Goal: Task Accomplishment & Management: Manage account settings

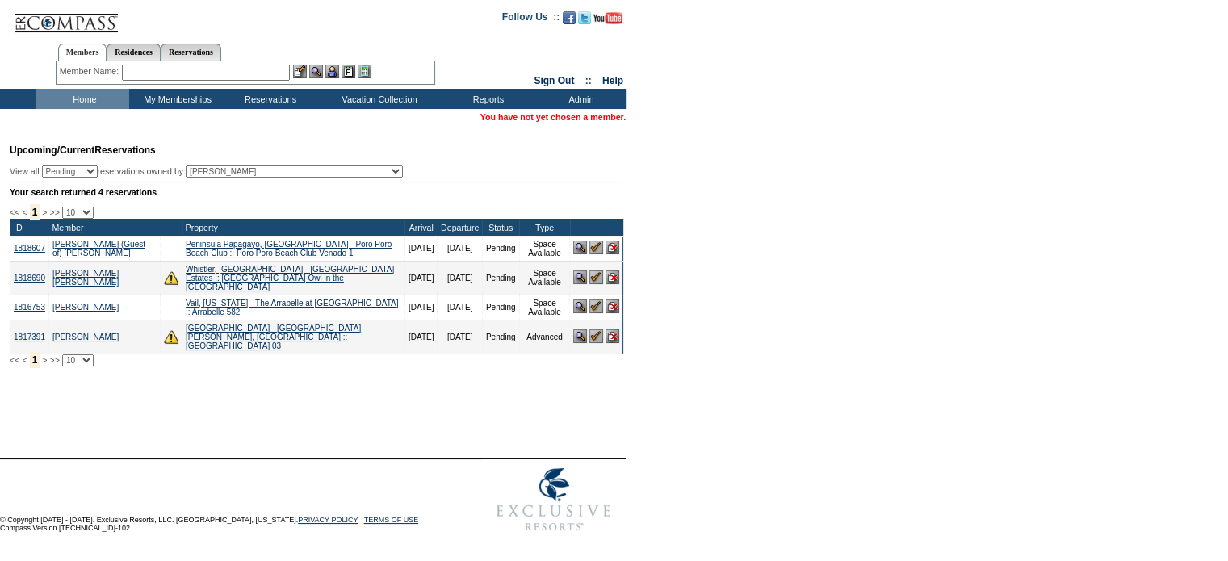
click at [178, 75] on input "text" at bounding box center [206, 73] width 168 height 16
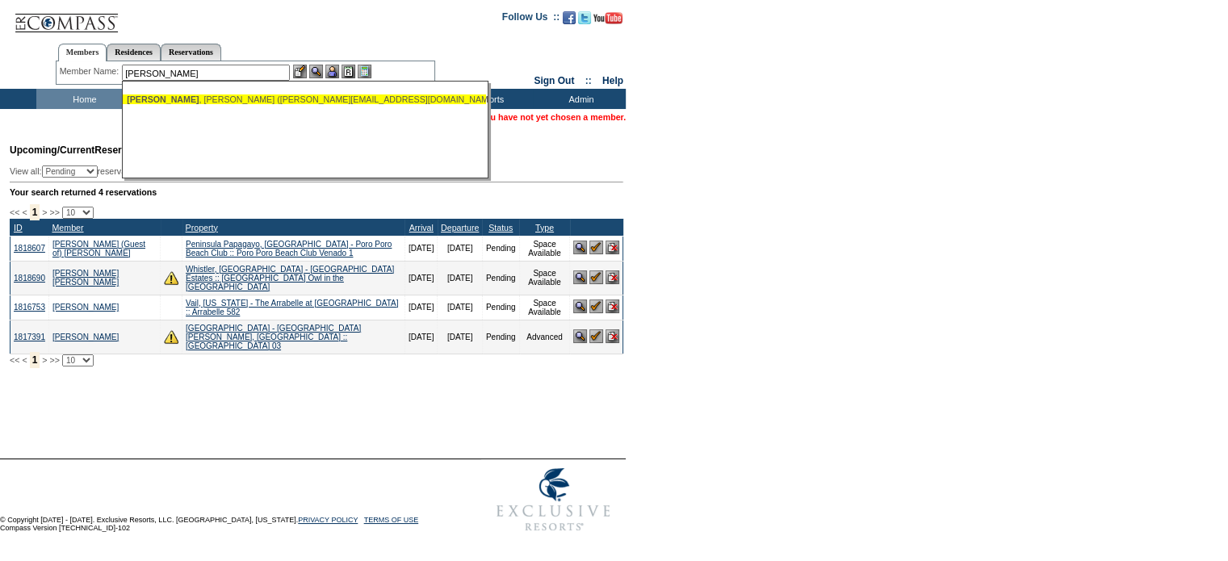
click at [197, 97] on div "[PERSON_NAME] ([PERSON_NAME][EMAIL_ADDRESS][DOMAIN_NAME])" at bounding box center [304, 99] width 355 height 10
type input "Pecora, John (john.pecora577@gmail.com)"
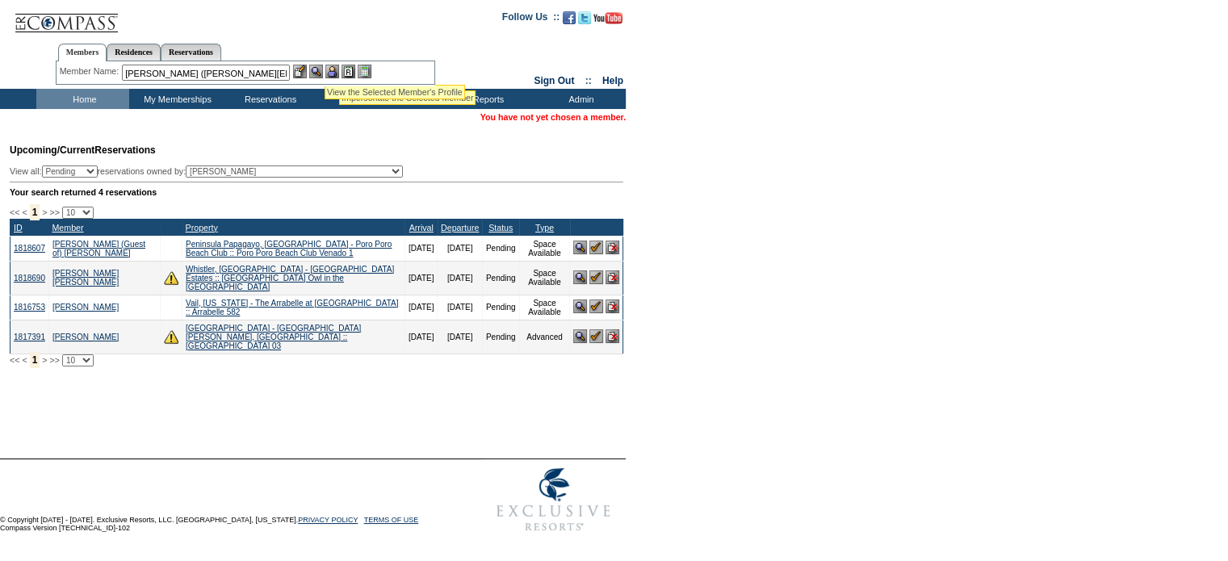
click at [339, 70] on img at bounding box center [332, 72] width 14 height 14
click at [314, 73] on img at bounding box center [316, 72] width 14 height 14
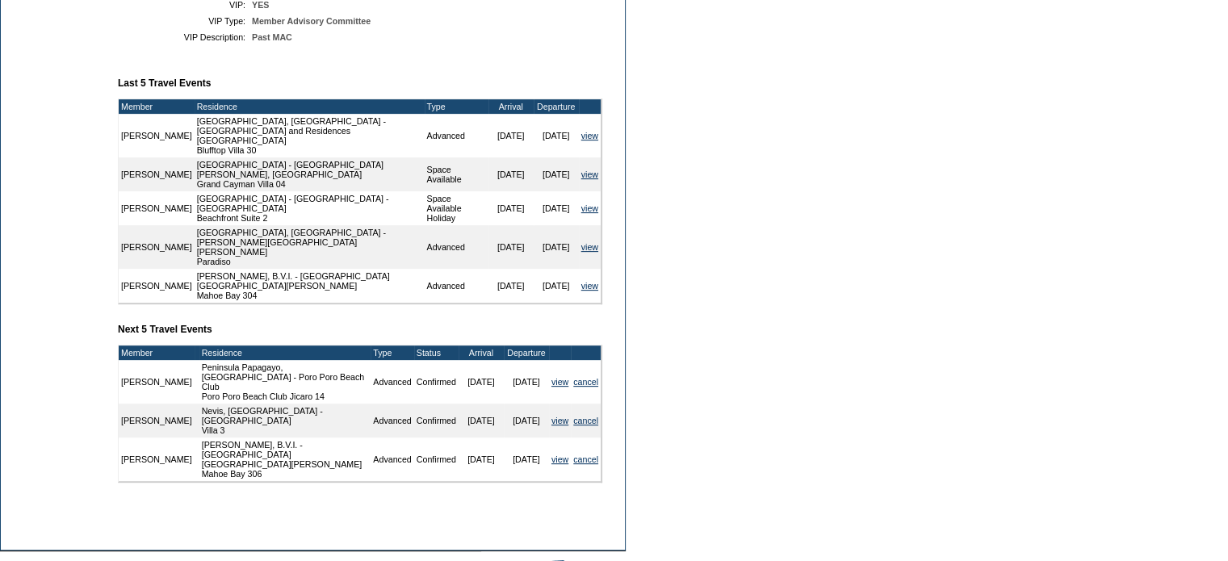
scroll to position [621, 0]
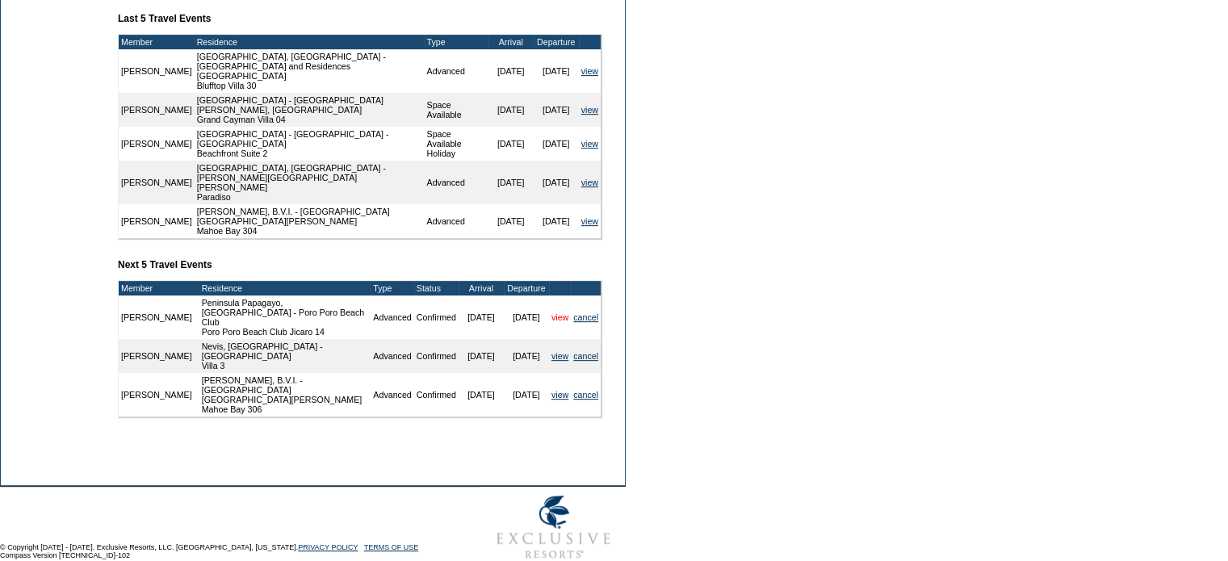
click at [556, 313] on link "view" at bounding box center [560, 318] width 17 height 10
